Goal: Task Accomplishment & Management: Manage account settings

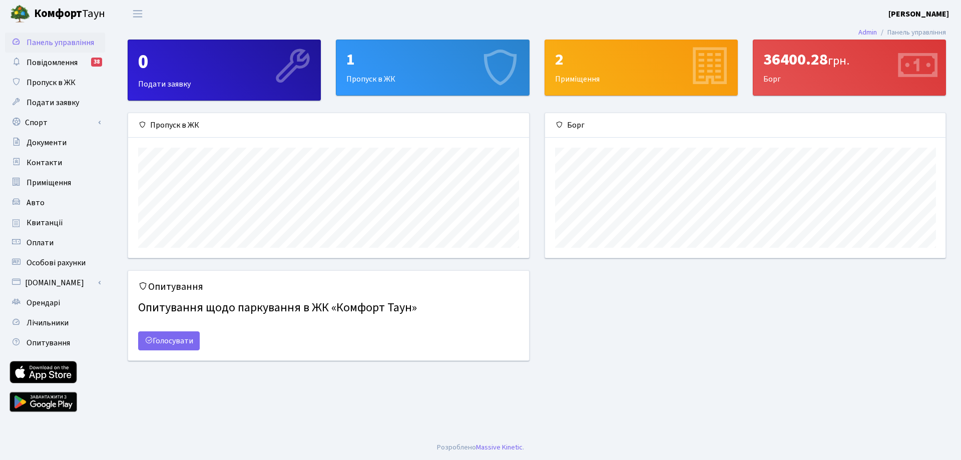
scroll to position [145, 400]
click at [406, 66] on div "1" at bounding box center [432, 59] width 172 height 19
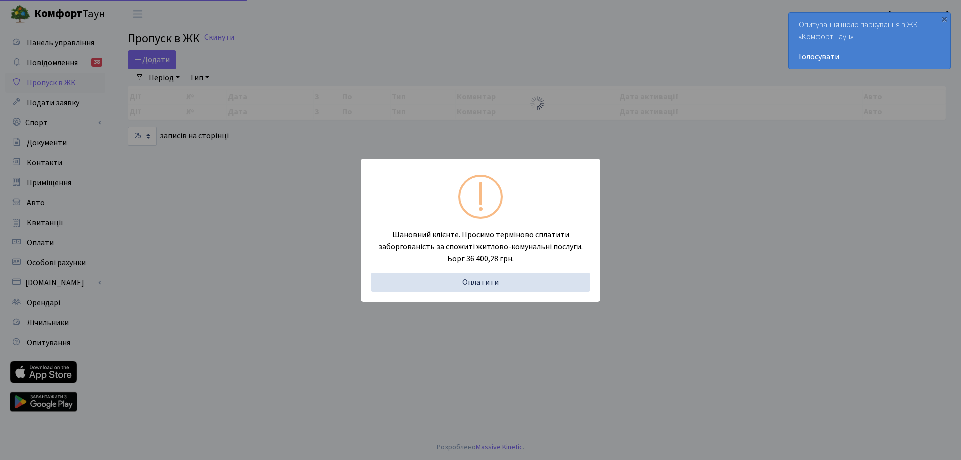
select select "25"
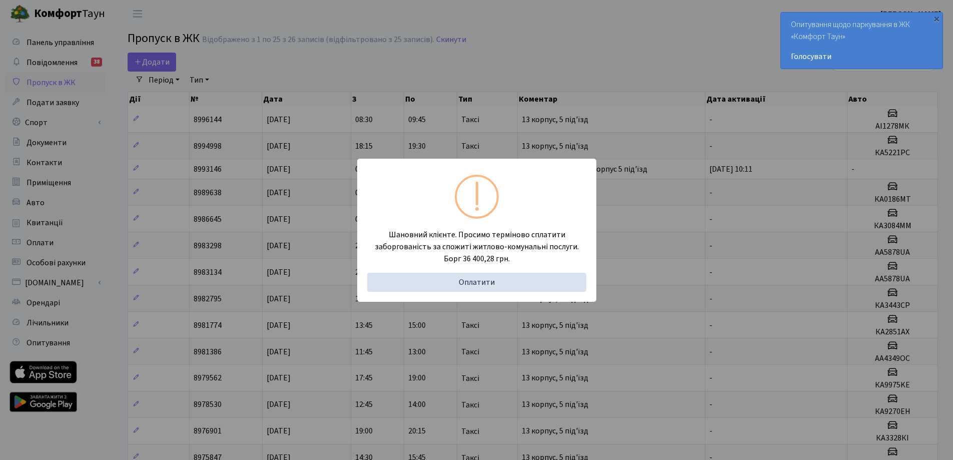
click at [433, 66] on div "Шановний клієнте. Просимо терміново сплатити заборгованість за спожиті житлово-…" at bounding box center [476, 230] width 953 height 460
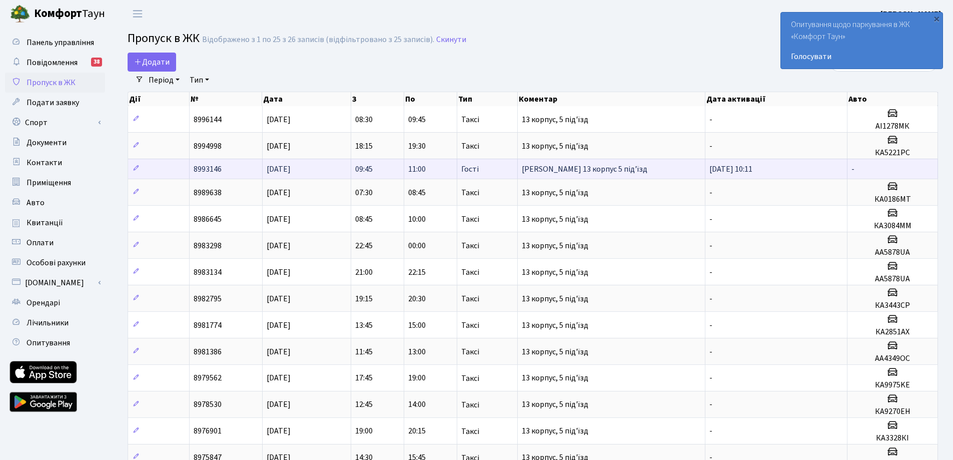
click at [780, 167] on td "[DATE] 10:11" at bounding box center [777, 169] width 142 height 20
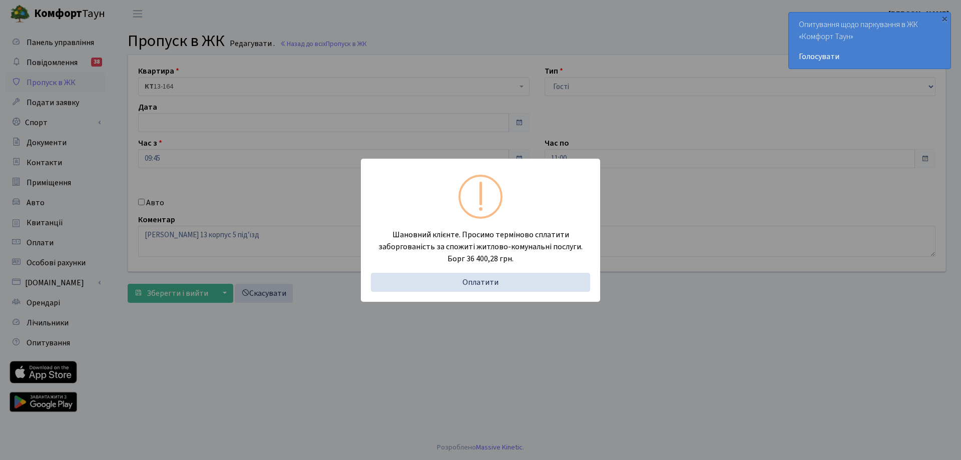
click at [473, 58] on div "Шановний клієнте. Просимо терміново сплатити заборгованість за спожиті житлово-…" at bounding box center [480, 230] width 961 height 460
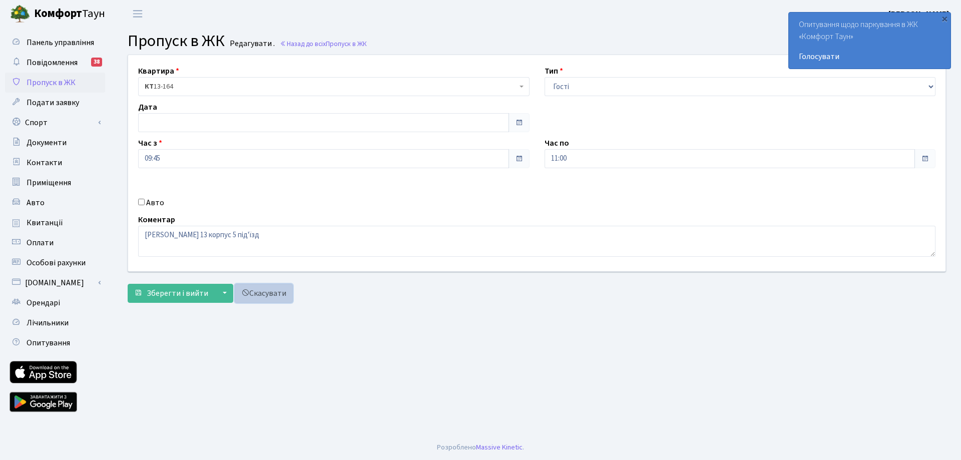
click at [274, 297] on link "Скасувати" at bounding box center [264, 293] width 58 height 19
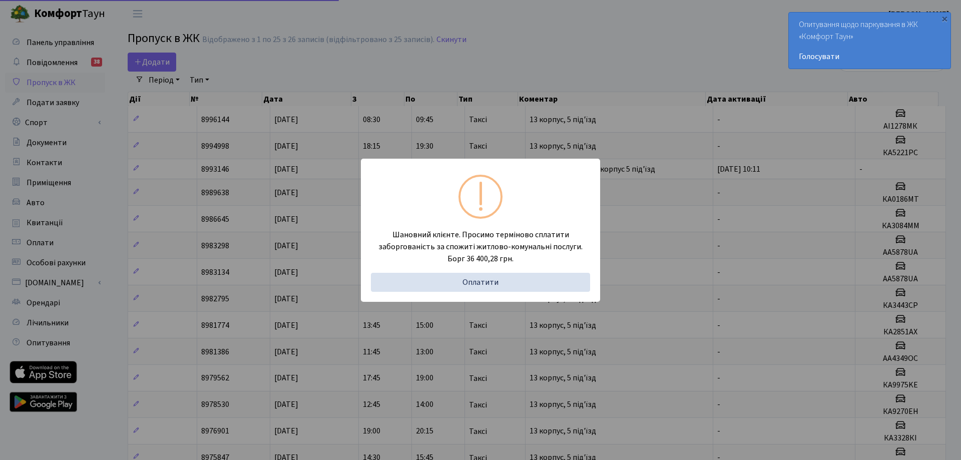
select select "25"
click at [505, 94] on div "Шановний клієнте. Просимо терміново сплатити заборгованість за спожиті житлово-…" at bounding box center [476, 230] width 953 height 460
